Goal: Information Seeking & Learning: Learn about a topic

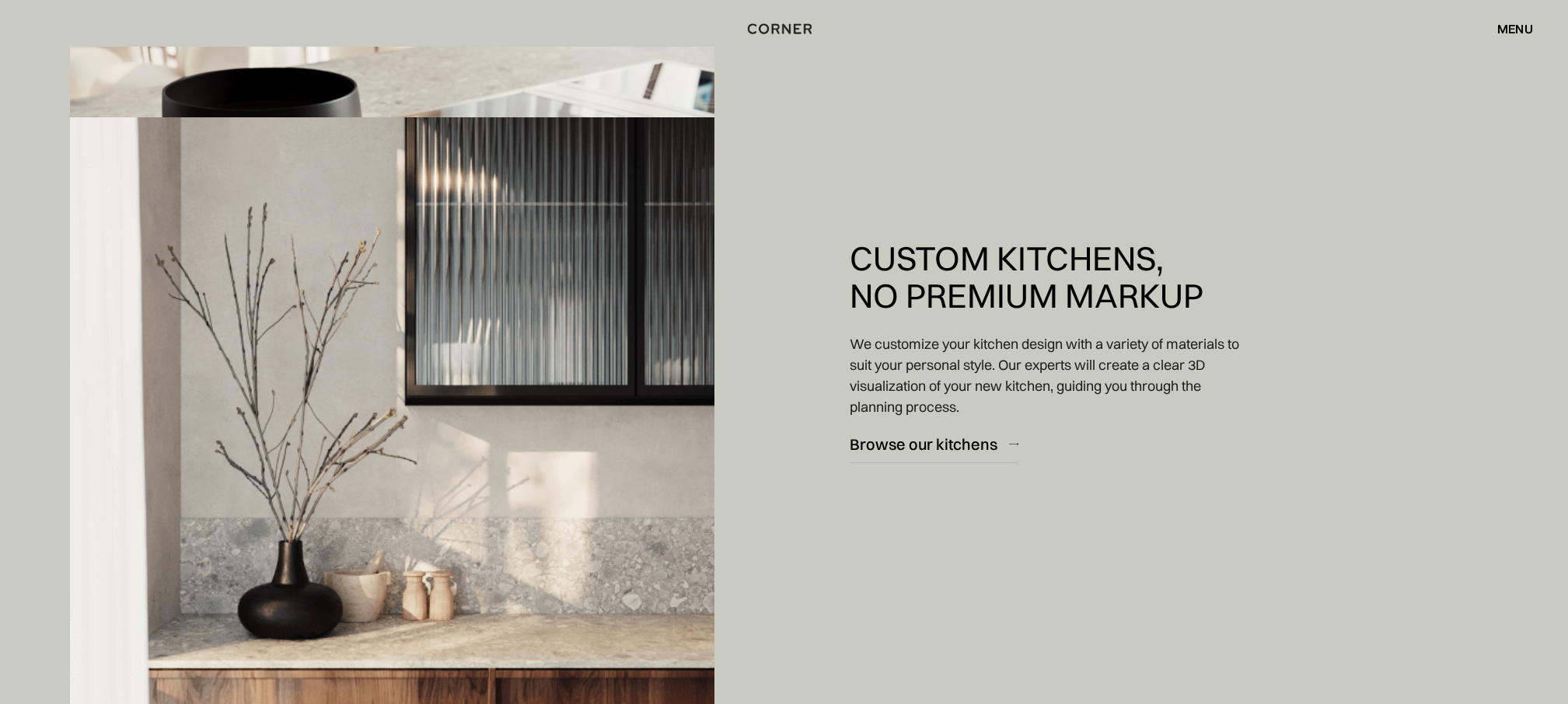
scroll to position [2573, 0]
click at [916, 445] on div "Browse our kitchens" at bounding box center [923, 444] width 148 height 21
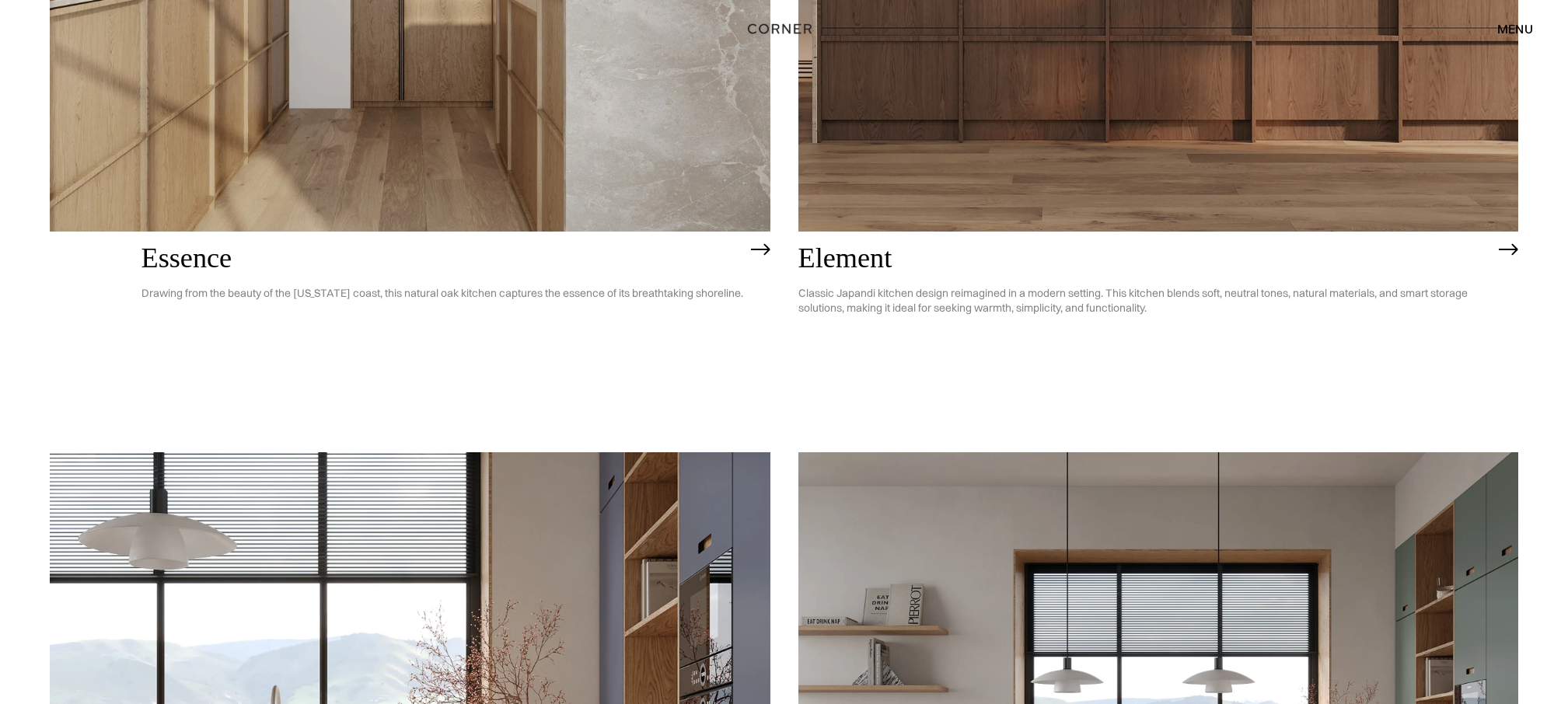
scroll to position [1371, 0]
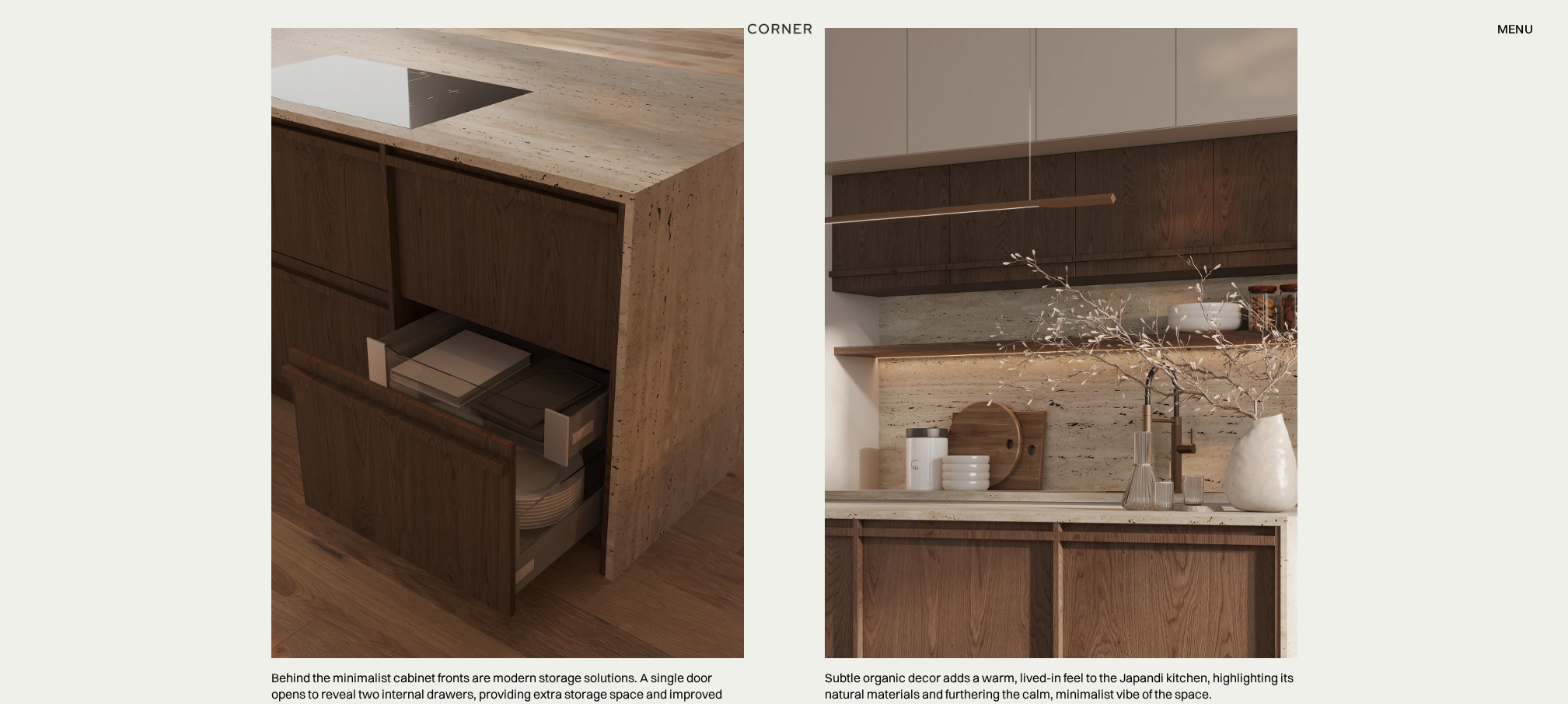
scroll to position [3542, 0]
